Goal: Information Seeking & Learning: Learn about a topic

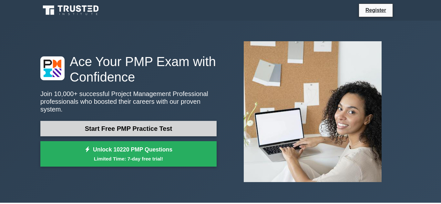
click at [105, 125] on link "Start Free PMP Practice Test" at bounding box center [128, 129] width 176 height 16
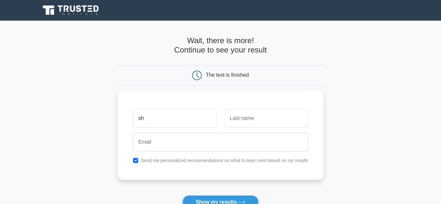
type input "s"
type input "Shadea"
click at [241, 112] on input "text" at bounding box center [267, 117] width 84 height 19
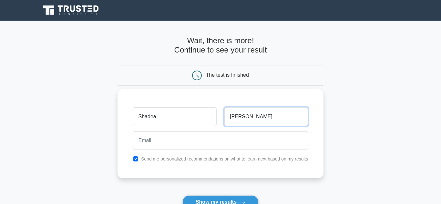
type input "newby"
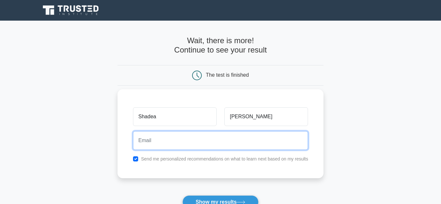
click at [233, 136] on input "email" at bounding box center [220, 140] width 175 height 19
type input "Shadeanewby10@gmail.com"
click at [183, 196] on button "Show my results" at bounding box center [221, 203] width 76 height 14
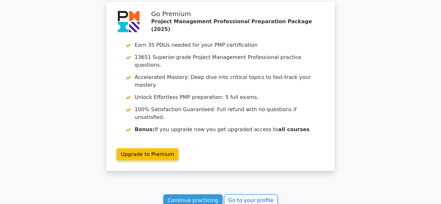
scroll to position [3118, 0]
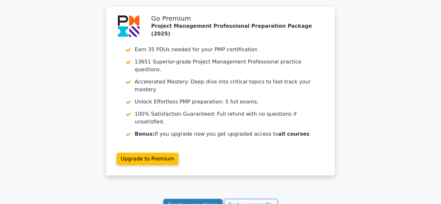
click at [191, 199] on link "Continue practicing" at bounding box center [192, 205] width 59 height 12
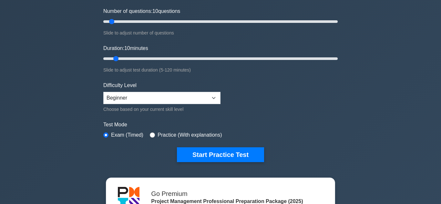
scroll to position [83, 0]
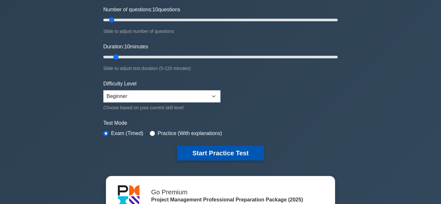
click at [218, 156] on button "Start Practice Test" at bounding box center [220, 153] width 87 height 15
click at [218, 154] on button "Start Practice Test" at bounding box center [220, 153] width 87 height 15
